Goal: Entertainment & Leisure: Browse casually

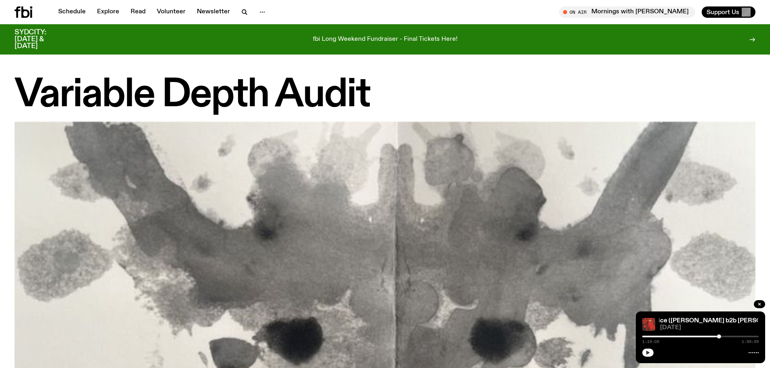
scroll to position [804, 0]
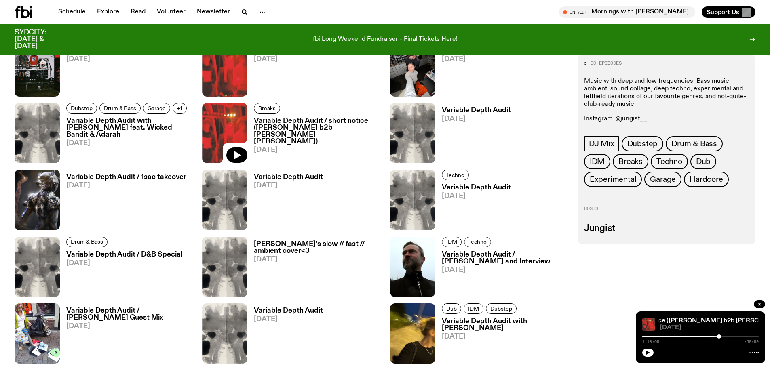
drag, startPoint x: 649, startPoint y: 357, endPoint x: 623, endPoint y: 356, distance: 26.3
click at [649, 357] on button "button" at bounding box center [647, 353] width 11 height 8
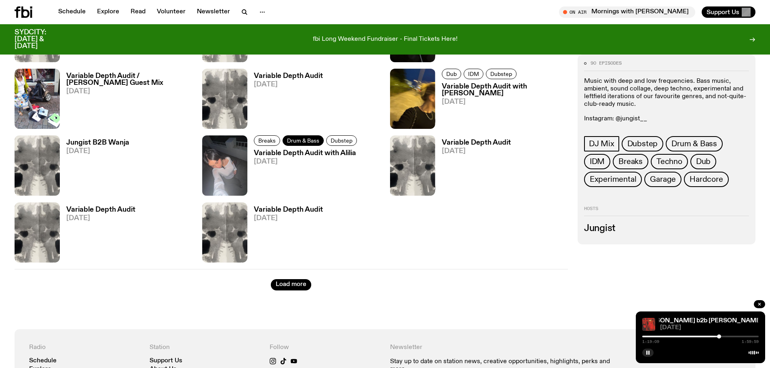
scroll to position [1046, 0]
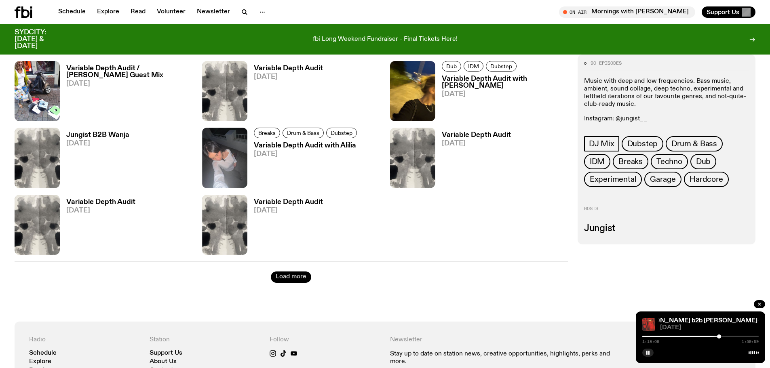
click at [296, 275] on button "Load more" at bounding box center [291, 277] width 40 height 11
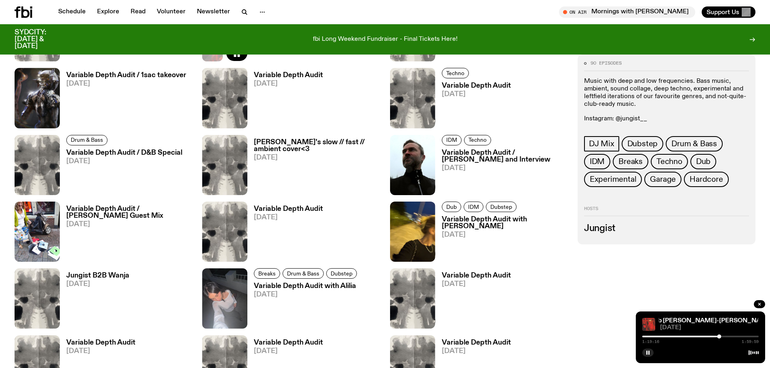
scroll to position [763, 0]
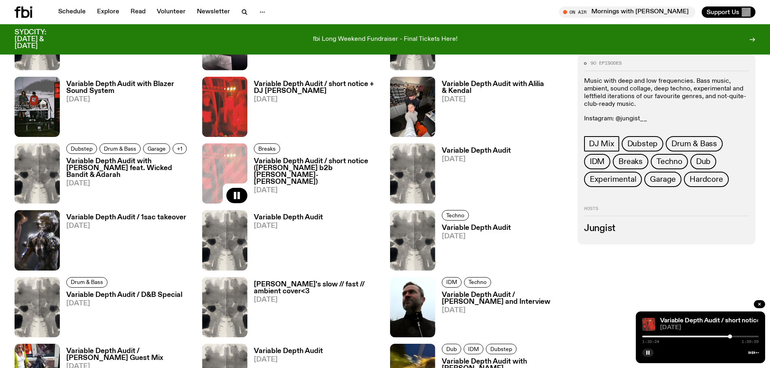
click at [730, 337] on div at bounding box center [730, 337] width 4 height 4
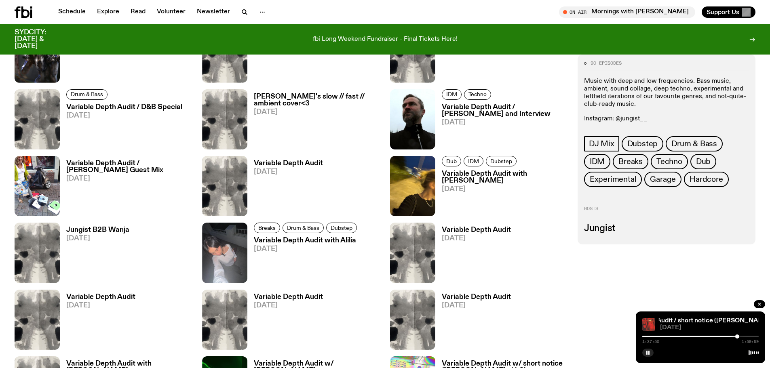
scroll to position [1006, 0]
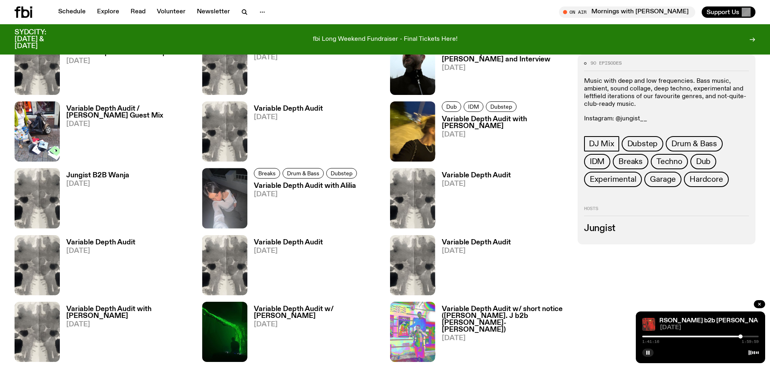
click at [744, 336] on div at bounding box center [700, 337] width 116 height 2
click at [746, 336] on div at bounding box center [700, 337] width 116 height 2
click at [748, 336] on div at bounding box center [700, 337] width 116 height 2
click at [755, 337] on div at bounding box center [755, 337] width 4 height 4
click at [756, 337] on div at bounding box center [755, 337] width 4 height 4
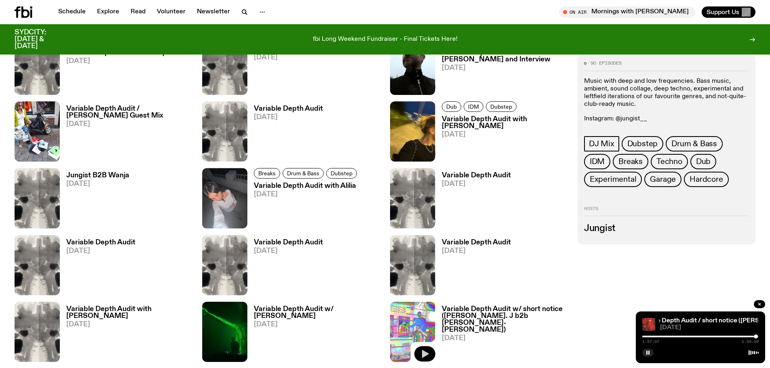
click at [432, 351] on button "button" at bounding box center [424, 353] width 21 height 15
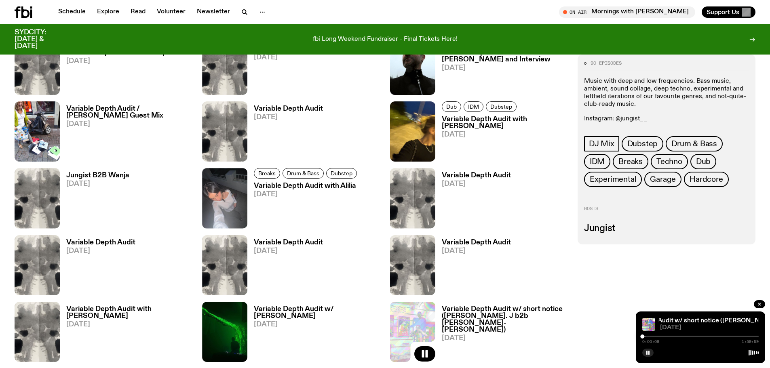
click at [643, 336] on div at bounding box center [642, 337] width 4 height 4
